Goal: Task Accomplishment & Management: Manage account settings

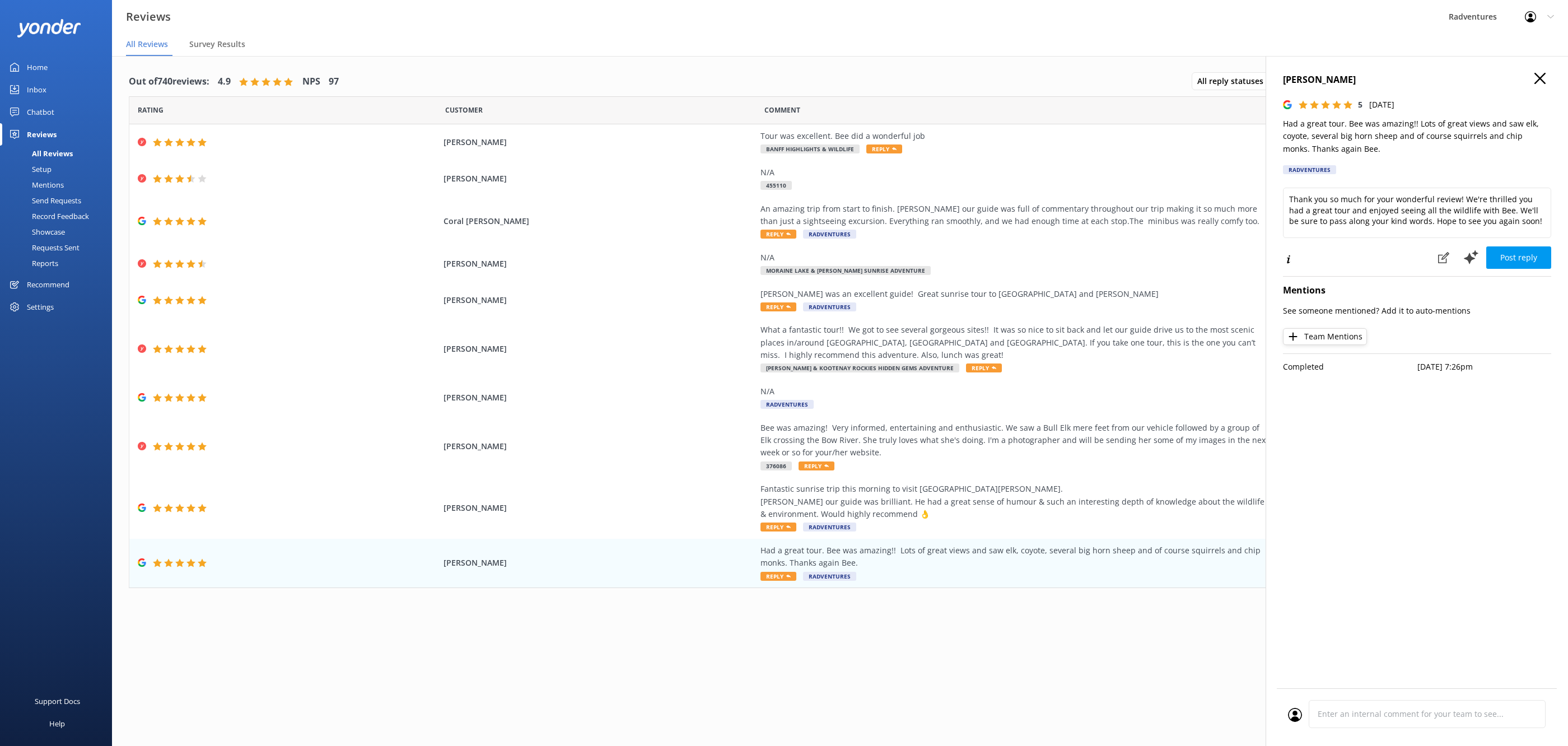
click at [52, 151] on div "All Reviews" at bounding box center [40, 153] width 66 height 15
click at [1542, 78] on icon "button" at bounding box center [1540, 78] width 11 height 12
